Goal: Task Accomplishment & Management: Manage account settings

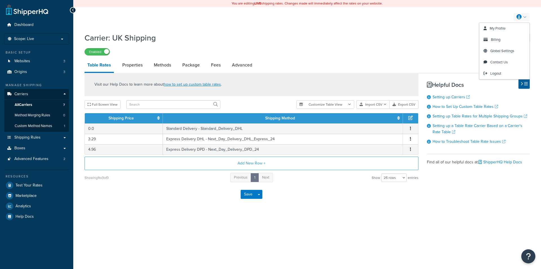
select select "25"
click at [523, 17] on link at bounding box center [522, 17] width 16 height 8
click at [512, 36] on link "Billing" at bounding box center [504, 39] width 50 height 11
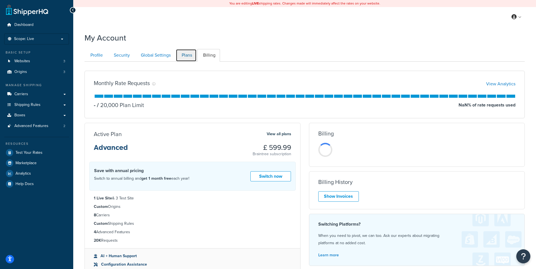
click at [186, 55] on link "Plans" at bounding box center [186, 55] width 21 height 13
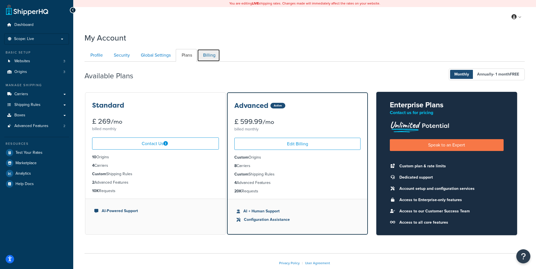
click at [212, 53] on link "Billing" at bounding box center [208, 55] width 23 height 13
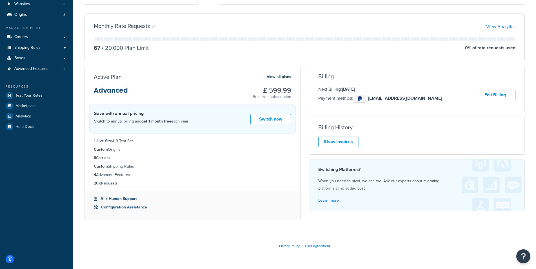
scroll to position [57, 0]
click at [503, 95] on link "Edit Billing" at bounding box center [495, 95] width 41 height 10
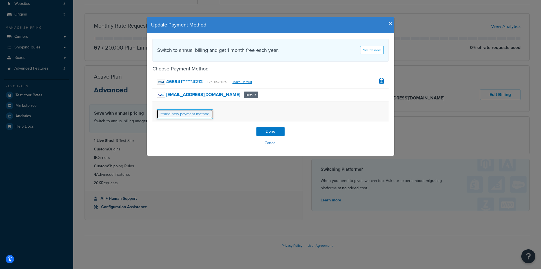
click at [195, 114] on link "add new payment method" at bounding box center [185, 114] width 56 height 10
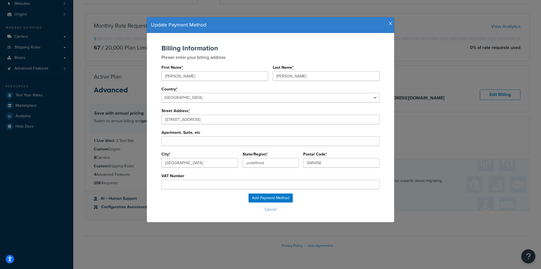
type input "London"
click at [283, 198] on input "Add Payment Method" at bounding box center [271, 198] width 44 height 9
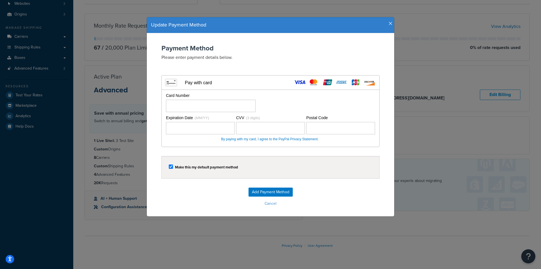
click at [383, 97] on div "Payment Method Please enter payment details below. Visa MasterCard Union Pay Am…" at bounding box center [270, 96] width 236 height 103
click at [305, 123] on div "Postal Code" at bounding box center [340, 124] width 70 height 19
click at [270, 195] on input "Add Payment Method" at bounding box center [271, 192] width 44 height 9
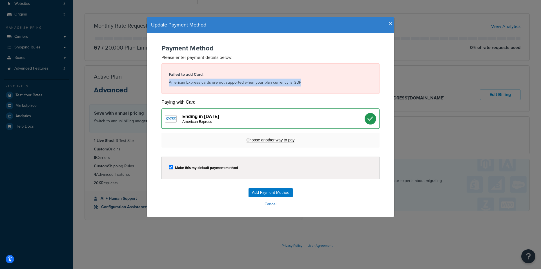
drag, startPoint x: 295, startPoint y: 82, endPoint x: 164, endPoint y: 85, distance: 131.7
click at [164, 85] on div "Failed to add Card : American Express cards are not supported when your plan cu…" at bounding box center [271, 78] width 218 height 30
click at [163, 85] on div "Failed to add Card : American Express cards are not supported when your plan cu…" at bounding box center [271, 78] width 218 height 30
click at [389, 25] on icon "button" at bounding box center [391, 23] width 4 height 5
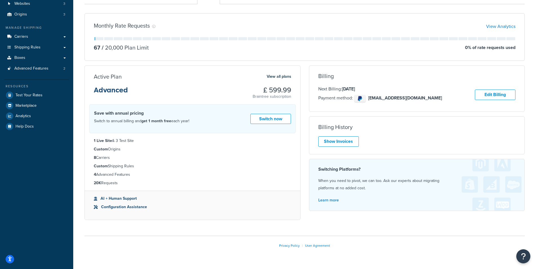
scroll to position [29, 0]
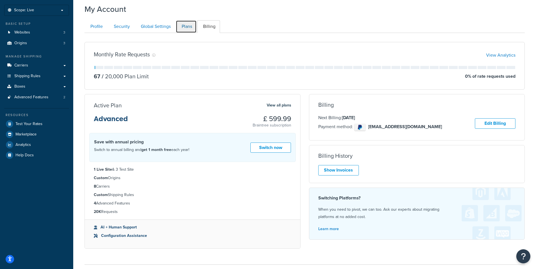
click at [186, 25] on link "Plans" at bounding box center [186, 26] width 21 height 13
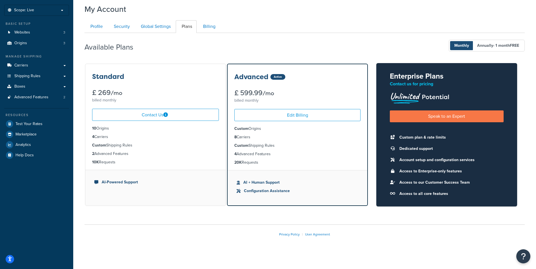
click at [176, 78] on div "Standard" at bounding box center [155, 76] width 127 height 7
click at [219, 149] on ul "10 Origins 4 Carriers Custom Shipping Rules 2 Advanced Features 10K Requests" at bounding box center [155, 145] width 140 height 49
click at [38, 34] on link "Websites 3" at bounding box center [36, 32] width 65 height 10
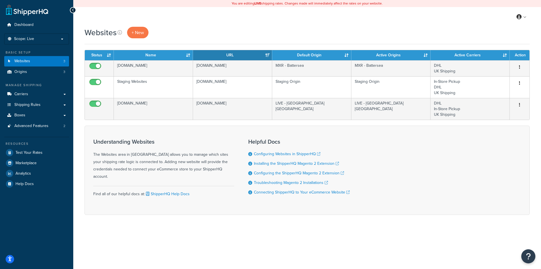
click at [78, 85] on div "Websites + New Contact Us Send Us A Message Contact Information Name * Email * …" at bounding box center [307, 131] width 468 height 208
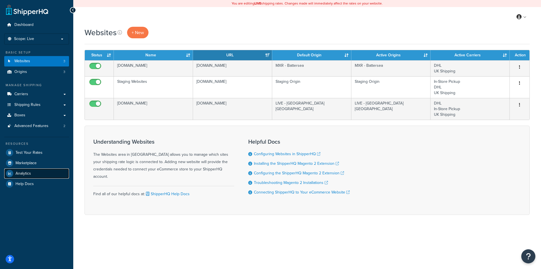
click at [30, 172] on span "Analytics" at bounding box center [24, 173] width 16 height 5
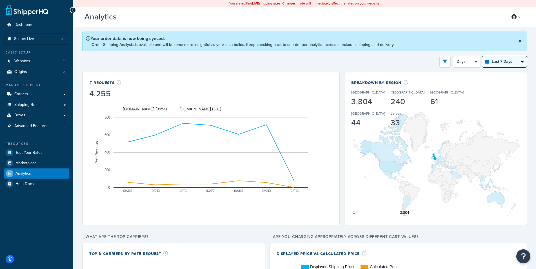
select select "last_30_days"
click option "Last 30 Days" at bounding box center [0, 0] width 0 height 0
select select "5d"
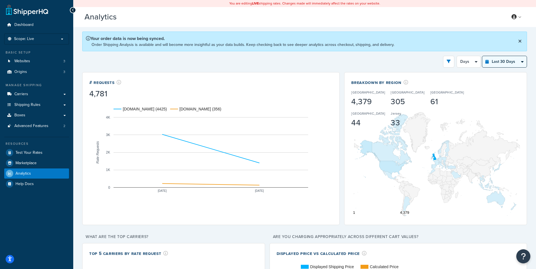
click at [483, 56] on select "Last 24 Hours Last 7 Days Last 30 Days Last 3 Months Last 6 Months Last 12 Mont…" at bounding box center [505, 61] width 45 height 11
select select "last_3_months"
click option "Last 3 Months" at bounding box center [0, 0] width 0 height 0
select select "1w"
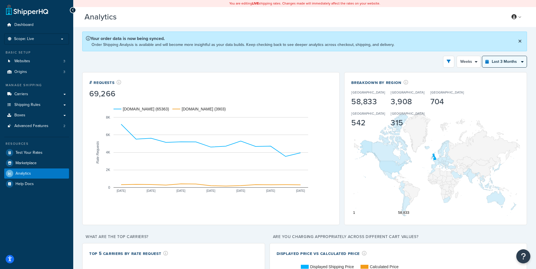
click at [483, 56] on select "Last 24 Hours Last 7 Days Last 30 Days Last 3 Months Last 6 Months Last 12 Mont…" at bounding box center [505, 61] width 45 height 11
select select "last_30_days"
click option "Last 30 Days" at bounding box center [0, 0] width 0 height 0
select select "5d"
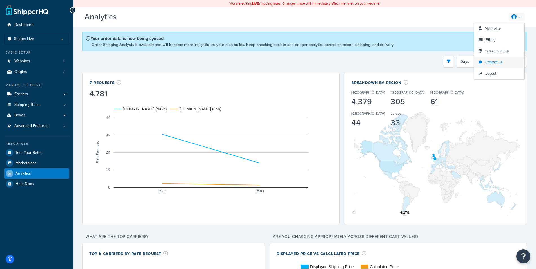
click at [517, 62] on link "Contact Us" at bounding box center [500, 62] width 50 height 11
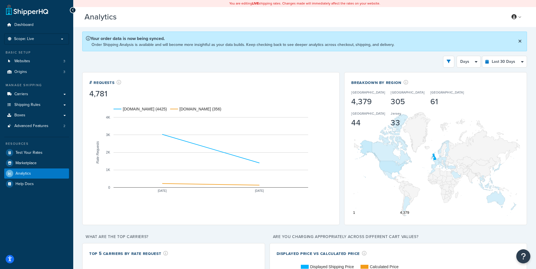
click at [401, 57] on div "Filters Website mxrider.co.uk Staging Websites urbanrider.co.uk Destination Uni…" at bounding box center [304, 62] width 445 height 12
click at [483, 56] on select "Last 24 Hours Last 7 Days Last 30 Days Last 3 Months Last 6 Months Last 12 Mont…" at bounding box center [505, 61] width 45 height 11
select select "last_3_months"
click option "Last 3 Months" at bounding box center [0, 0] width 0 height 0
select select "1w"
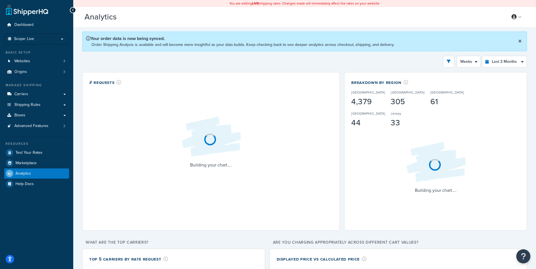
click at [426, 62] on div "Filters Website mxrider.co.uk Staging Websites urbanrider.co.uk Destination Uni…" at bounding box center [304, 62] width 445 height 12
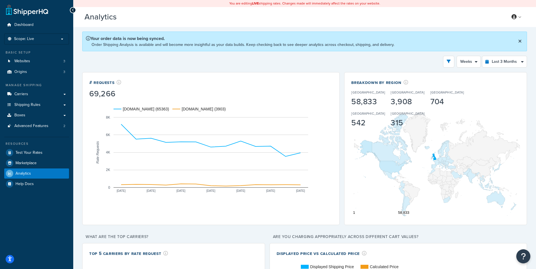
click at [403, 58] on div "Filters Website mxrider.co.uk Staging Websites urbanrider.co.uk Destination Uni…" at bounding box center [304, 62] width 445 height 12
click at [483, 56] on select "Last 24 Hours Last 7 Days Last 30 Days Last 3 Months Last 6 Months Last 12 Mont…" at bounding box center [505, 61] width 45 height 11
select select "last_30_days"
click option "Last 30 Days" at bounding box center [0, 0] width 0 height 0
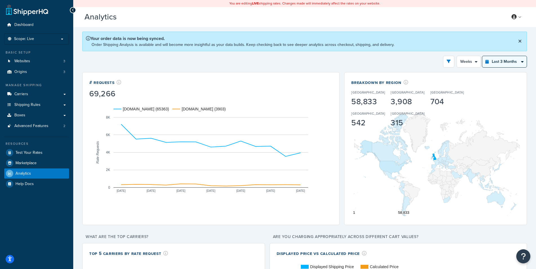
select select "5d"
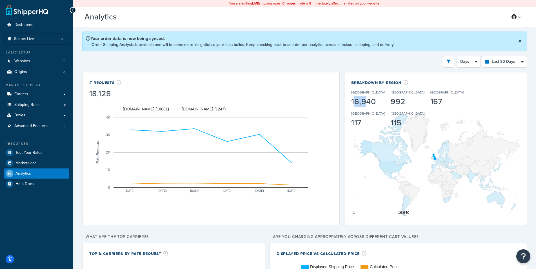
click at [366, 103] on div "16,940" at bounding box center [368, 102] width 34 height 8
click at [483, 56] on select "Last 24 Hours Last 7 Days Last 30 Days Last 3 Months Last 6 Months Last 12 Mont…" at bounding box center [505, 61] width 45 height 11
select select "last_3_months"
click option "Last 3 Months" at bounding box center [0, 0] width 0 height 0
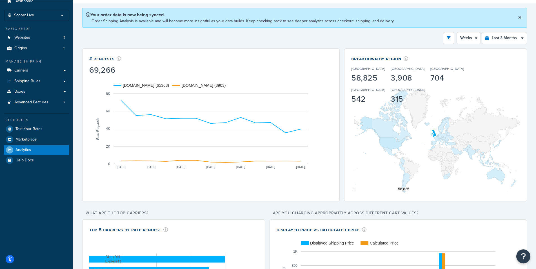
scroll to position [23, 0]
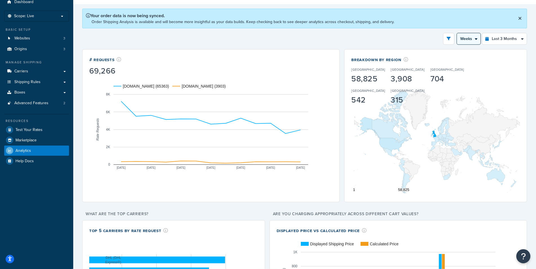
select select "1M"
click option "Month" at bounding box center [0, 0] width 0 height 0
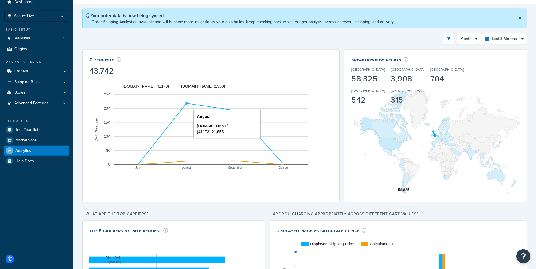
click at [188, 104] on circle "A chart." at bounding box center [186, 103] width 3 height 3
click at [30, 41] on link "Websites 3" at bounding box center [36, 38] width 65 height 10
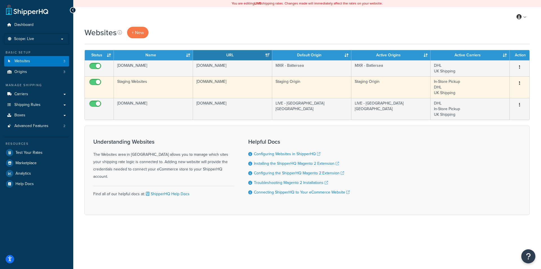
click at [95, 82] on input "checkbox" at bounding box center [96, 83] width 16 height 7
checkbox input "false"
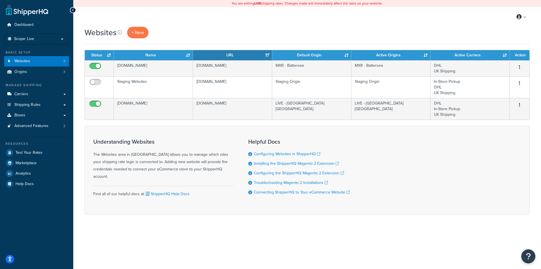
click at [80, 85] on div "Websites + New Contact Us Send Us A Message Contact Information Name * Email * …" at bounding box center [307, 131] width 468 height 208
click at [449, 160] on div "Understanding Websites The Websites area in ShipperHQ allows you to manage whic…" at bounding box center [307, 170] width 445 height 89
click at [528, 17] on link at bounding box center [522, 17] width 16 height 8
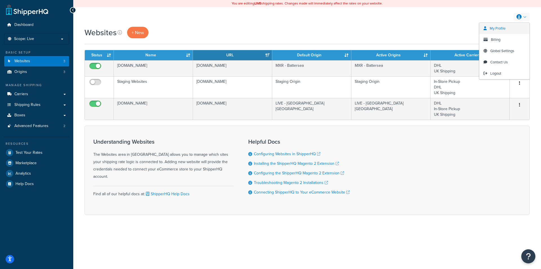
click at [503, 27] on span "My Profile" at bounding box center [498, 28] width 16 height 5
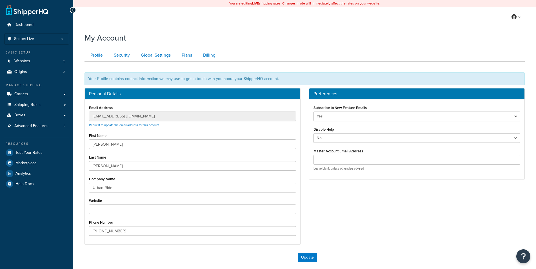
click at [305, 115] on div "Preferences Subscribe to New Feature Emails Yes No Disable Help Yes No Master A…" at bounding box center [417, 136] width 225 height 97
click at [305, 149] on div "Preferences Subscribe to New Feature Emails Yes No Disable Help Yes No Master A…" at bounding box center [417, 136] width 225 height 97
click at [336, 175] on div "Subscribe to New Feature Emails Yes No Disable Help Yes No Master Account Email…" at bounding box center [417, 139] width 216 height 80
click at [305, 154] on div "Personal Details Email Address will@urbanrider.co.uk Request to update the emai…" at bounding box center [192, 169] width 225 height 162
click at [99, 53] on link "Profile" at bounding box center [96, 55] width 23 height 13
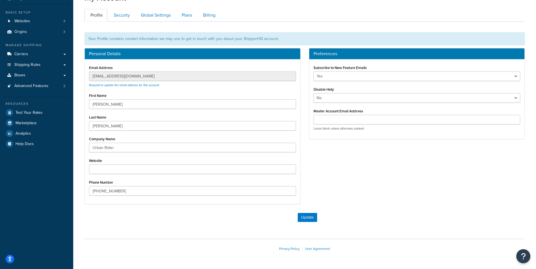
scroll to position [29, 0]
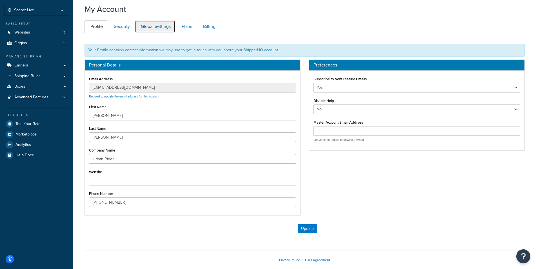
click at [153, 26] on link "Global Settings" at bounding box center [155, 26] width 40 height 13
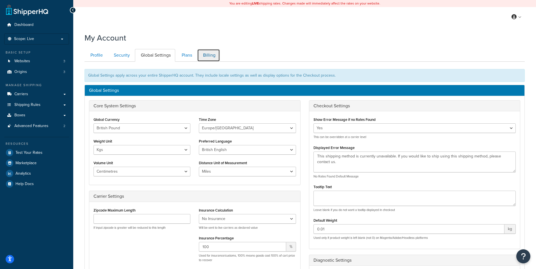
click at [209, 54] on link "Billing" at bounding box center [208, 55] width 23 height 13
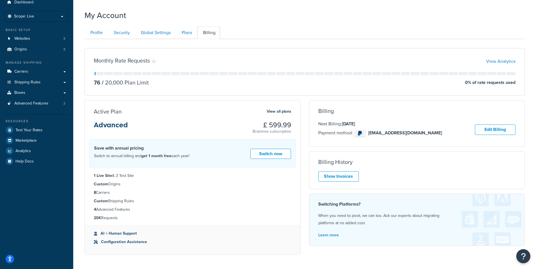
scroll to position [28, 0]
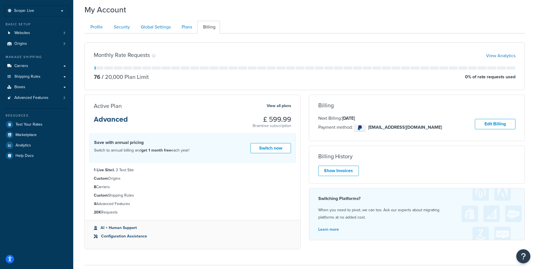
click at [132, 172] on li "1 Live Site & 3 Test Site" at bounding box center [193, 170] width 198 height 6
click at [41, 33] on link "Websites 3" at bounding box center [36, 33] width 65 height 10
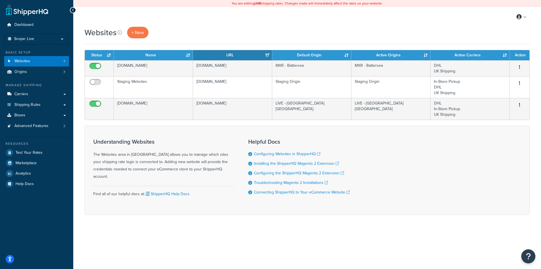
click at [78, 85] on div "Websites + New Contact Us Send Us A Message Contact Information Name * Email * …" at bounding box center [307, 131] width 468 height 208
click at [76, 85] on div "Websites + New Contact Us Send Us A Message Contact Information Name * Email * …" at bounding box center [307, 131] width 468 height 208
click at [78, 85] on div "Websites + New Contact Us Send Us A Message Contact Information Name * Email * …" at bounding box center [307, 131] width 468 height 208
click at [78, 84] on div "Websites + New Contact Us Send Us A Message Contact Information Name * Email * …" at bounding box center [307, 131] width 468 height 208
click at [229, 25] on div "My Profile Billing Global Settings Contact Us Logout" at bounding box center [307, 17] width 468 height 20
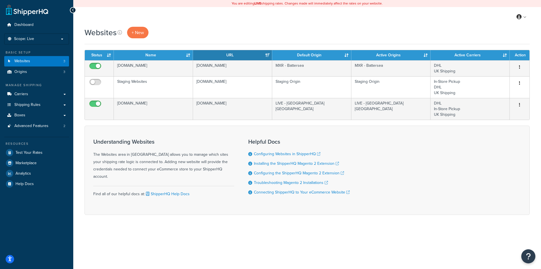
click at [229, 25] on div "My Profile Billing Global Settings Contact Us Logout" at bounding box center [307, 17] width 468 height 20
